Goal: Navigation & Orientation: Understand site structure

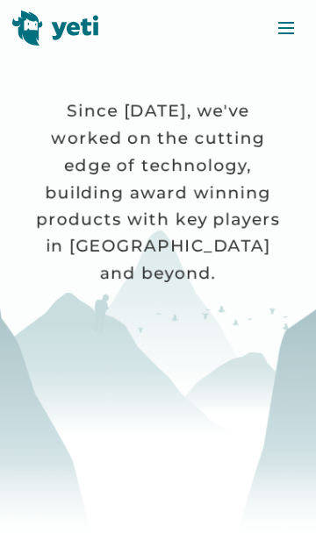
scroll to position [355, 0]
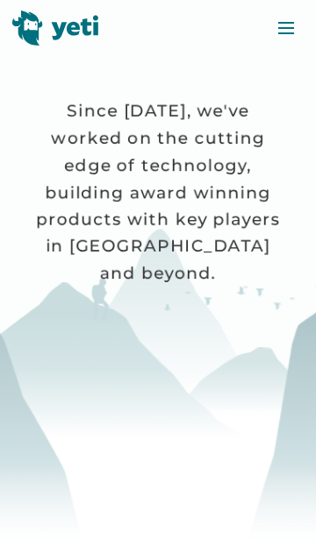
click at [211, 406] on div at bounding box center [158, 273] width 316 height 546
click at [178, 387] on div at bounding box center [158, 273] width 316 height 546
click at [175, 396] on div at bounding box center [158, 273] width 316 height 546
click at [176, 402] on div at bounding box center [158, 273] width 316 height 546
click at [184, 406] on div at bounding box center [158, 273] width 316 height 546
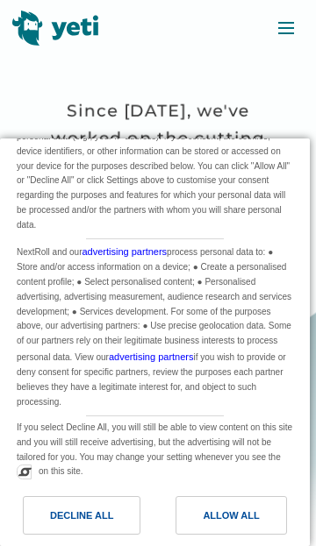
scroll to position [373, 0]
click at [231, 519] on div "Allow All" at bounding box center [231, 515] width 56 height 19
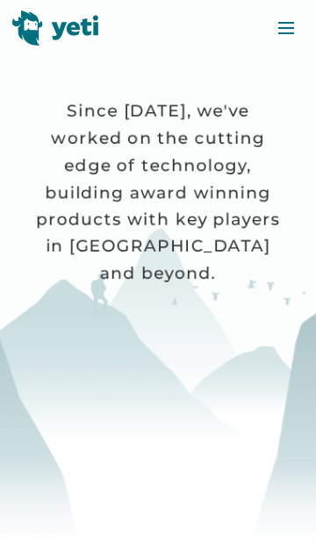
click at [219, 450] on div at bounding box center [158, 273] width 316 height 546
click at [294, 21] on img at bounding box center [285, 28] width 21 height 21
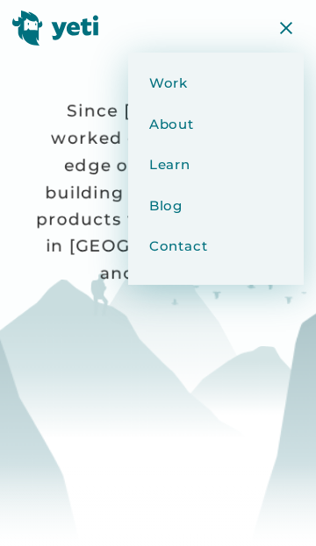
click at [302, 18] on div at bounding box center [285, 28] width 35 height 35
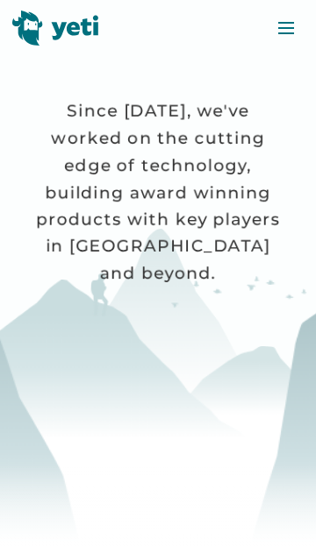
click at [189, 367] on div at bounding box center [158, 273] width 316 height 546
